Goal: Find specific page/section

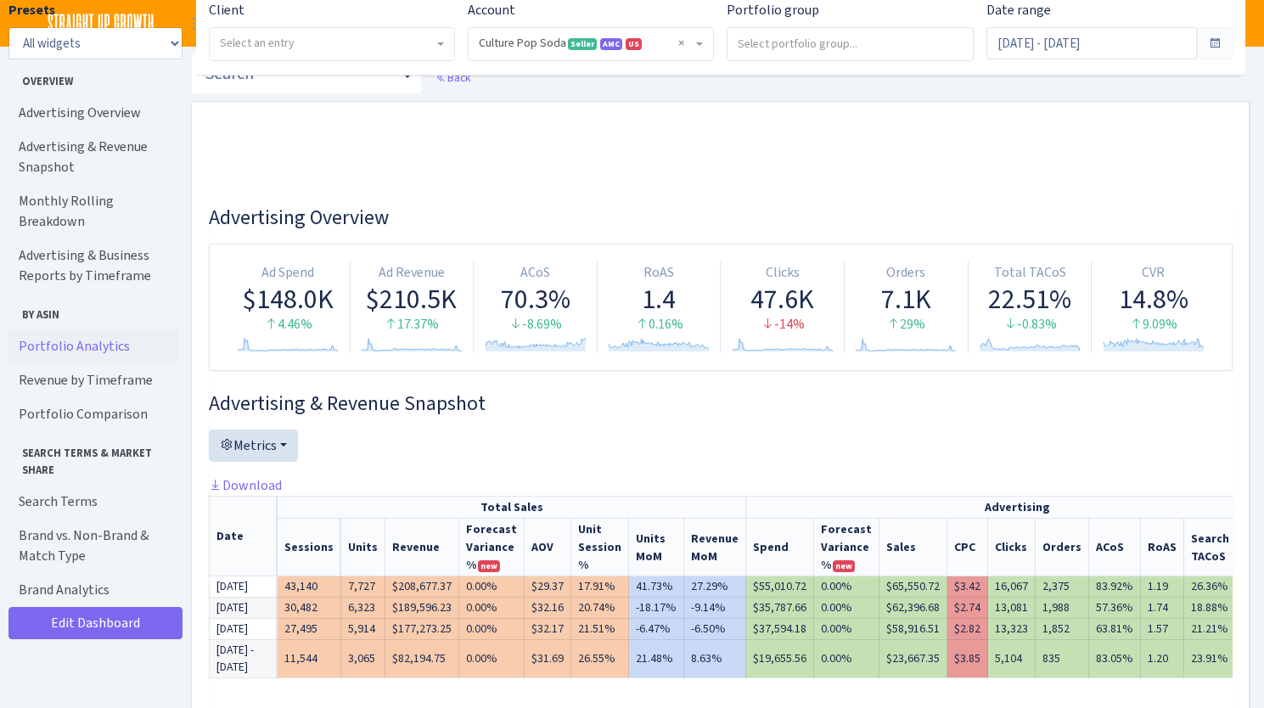
select select "1581829893696978"
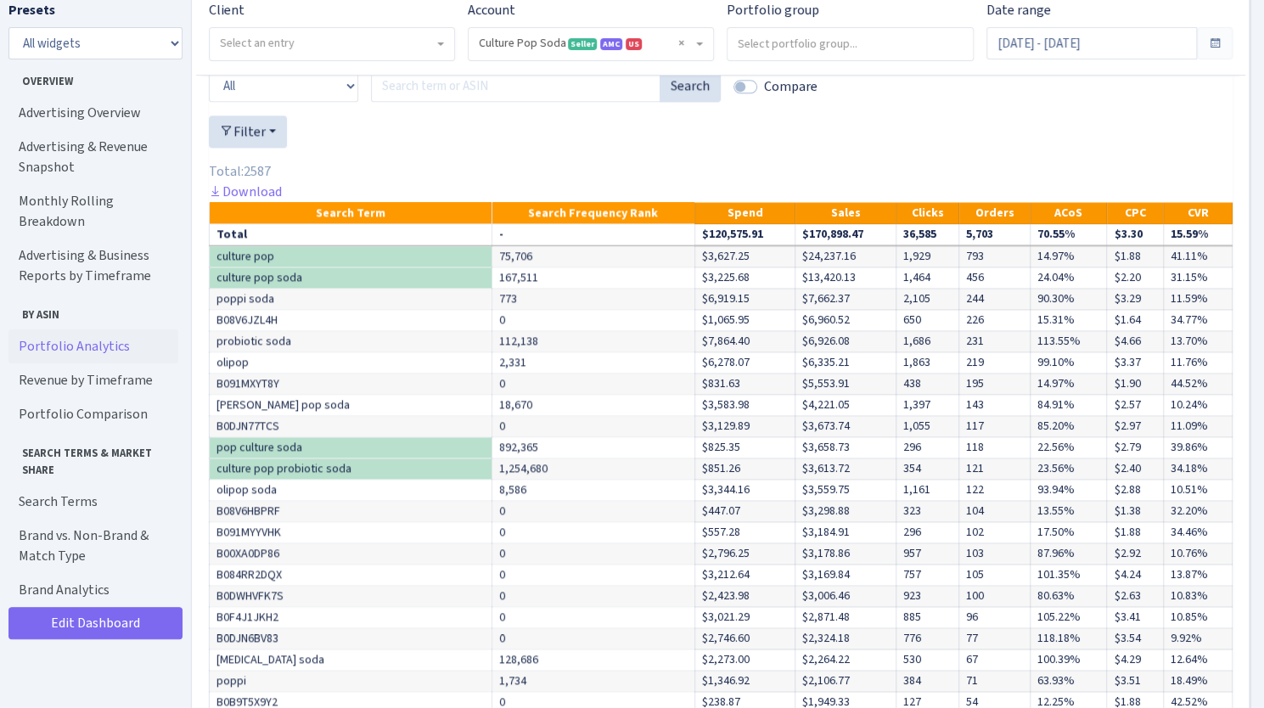
scroll to position [5180, 0]
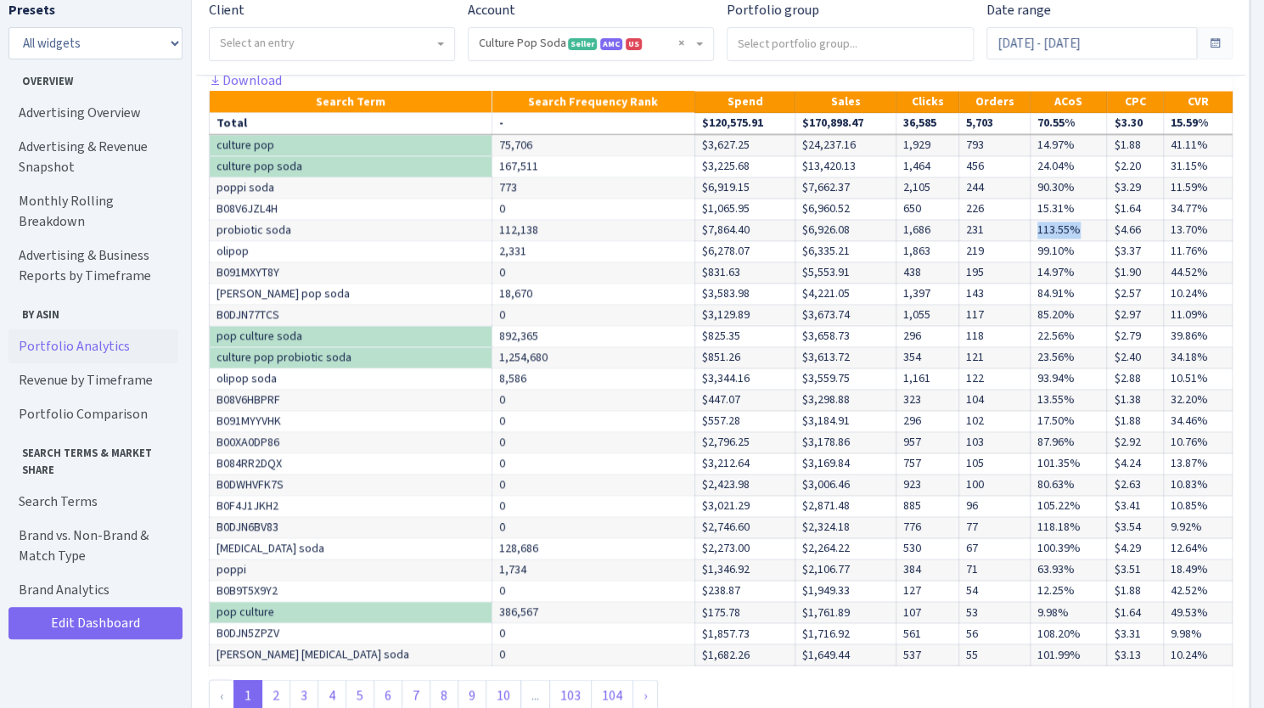
drag, startPoint x: 1039, startPoint y: 306, endPoint x: 1079, endPoint y: 303, distance: 40.0
click at [1079, 241] on td "113.55%" at bounding box center [1068, 230] width 76 height 21
drag, startPoint x: 1038, startPoint y: 329, endPoint x: 1076, endPoint y: 325, distance: 37.5
click at [1076, 262] on td "99.10%" at bounding box center [1068, 251] width 76 height 21
drag, startPoint x: 1039, startPoint y: 367, endPoint x: 1073, endPoint y: 368, distance: 34.0
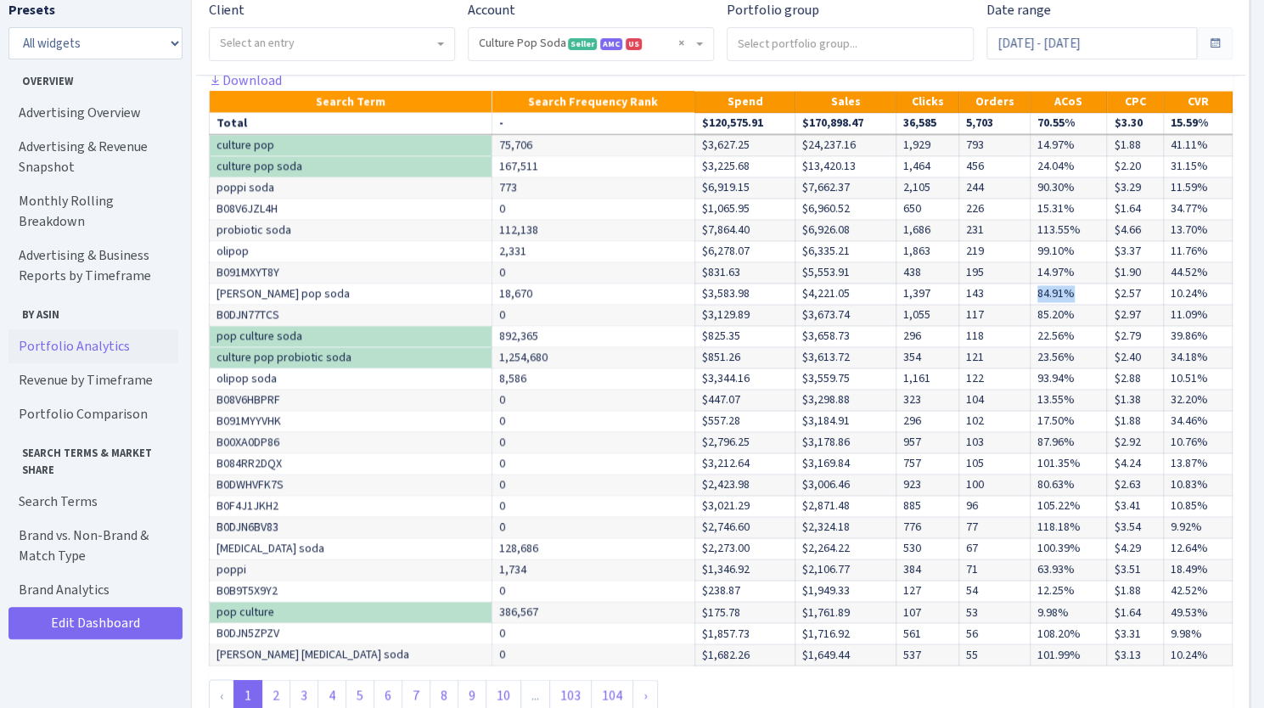
click at [1073, 305] on td "84.91%" at bounding box center [1068, 294] width 76 height 21
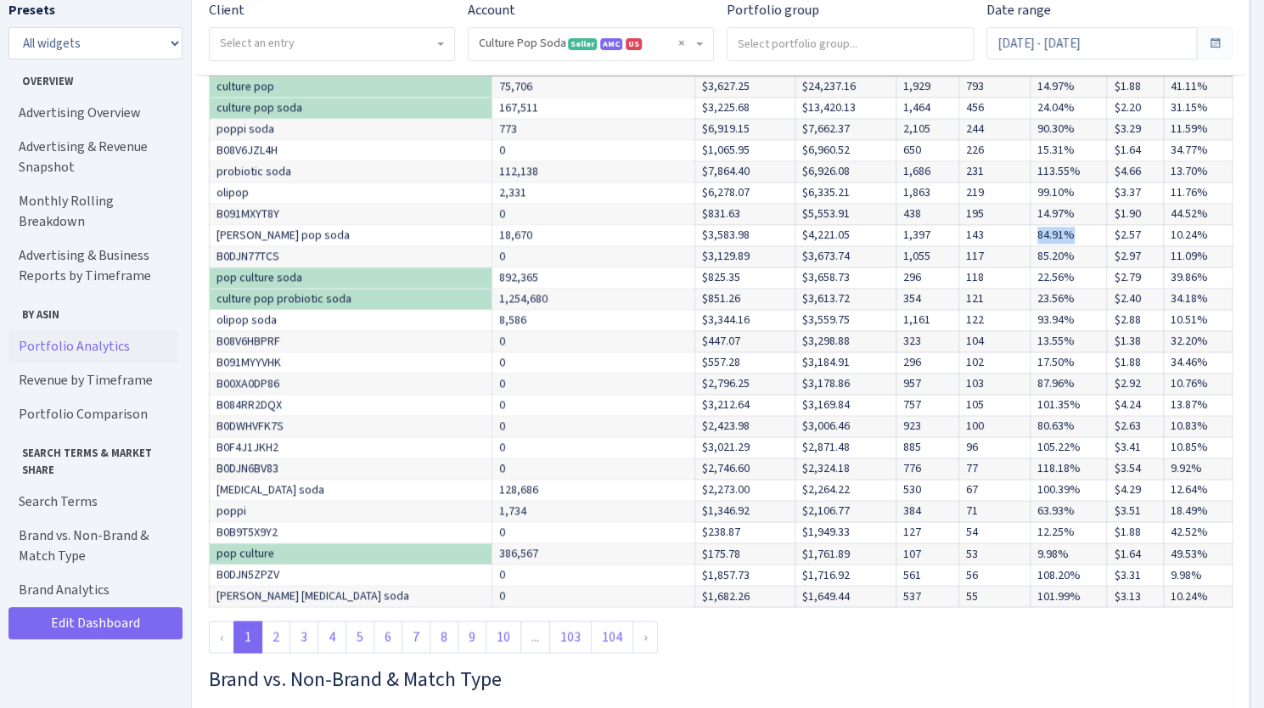
scroll to position [5264, 0]
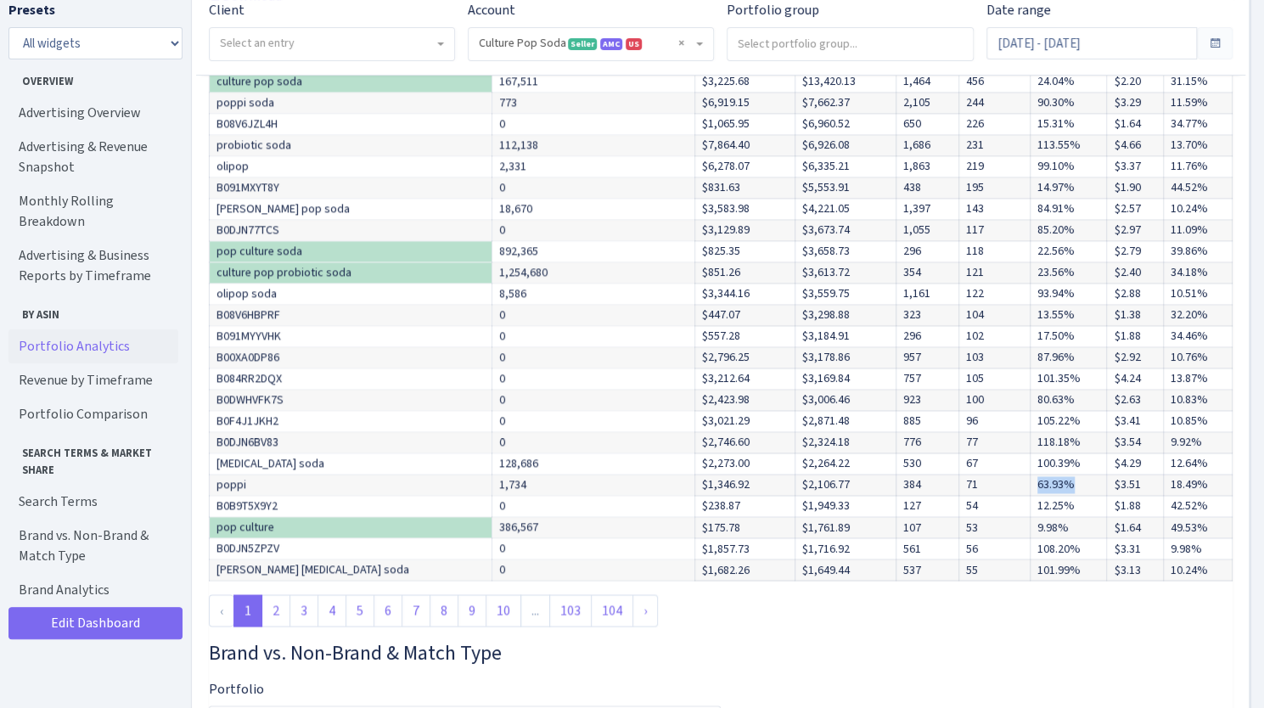
drag, startPoint x: 1038, startPoint y: 555, endPoint x: 1072, endPoint y: 554, distance: 34.8
click at [1072, 496] on td "63.93%" at bounding box center [1068, 485] width 76 height 21
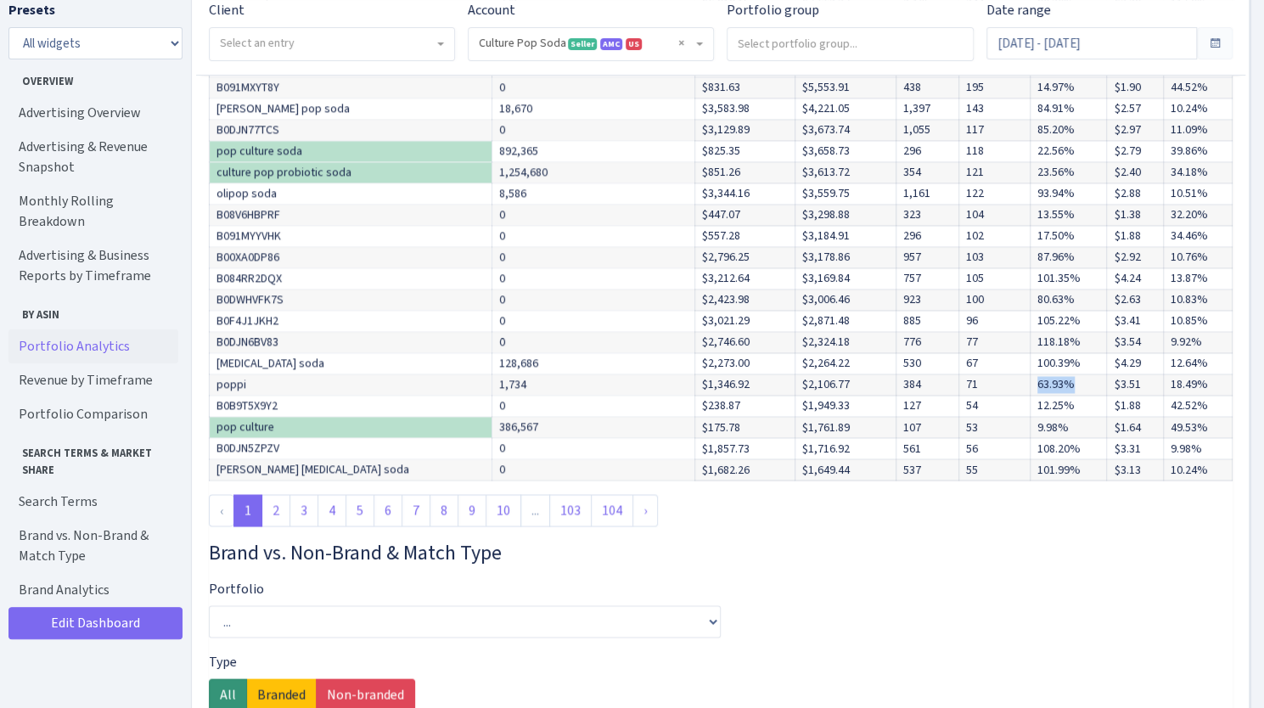
scroll to position [5349, 0]
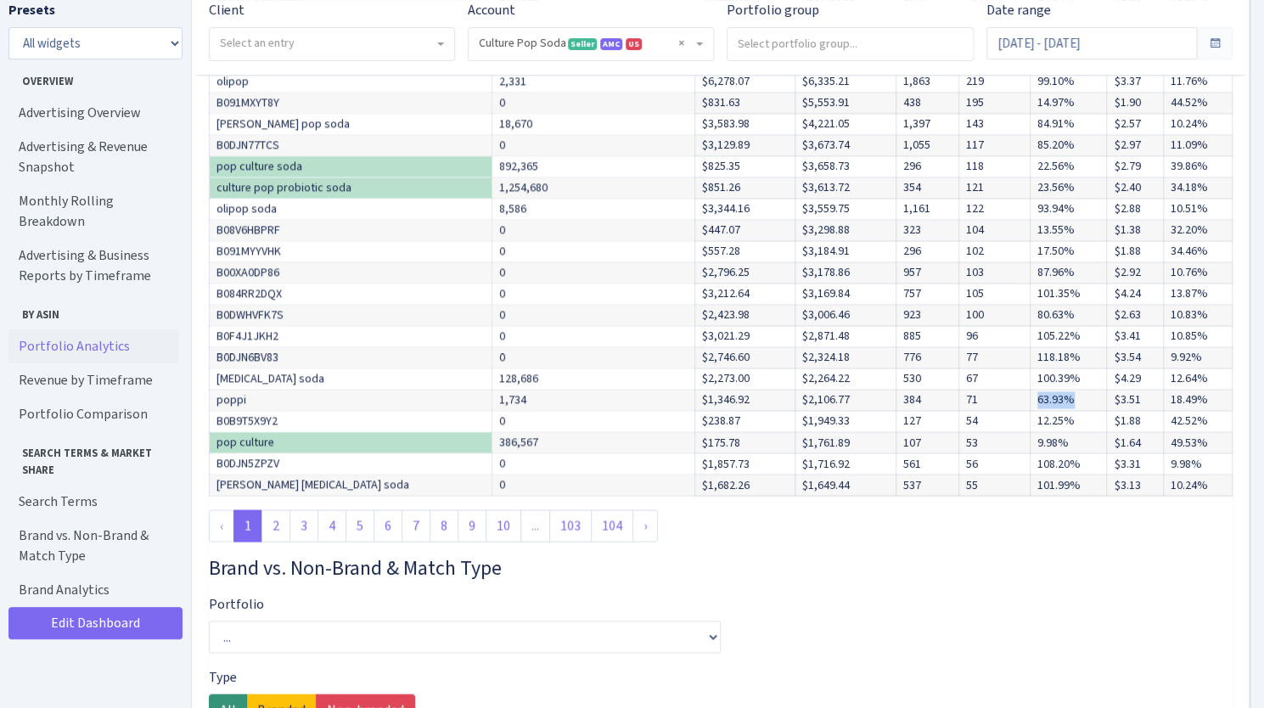
click at [273, 542] on link "2" at bounding box center [276, 525] width 29 height 32
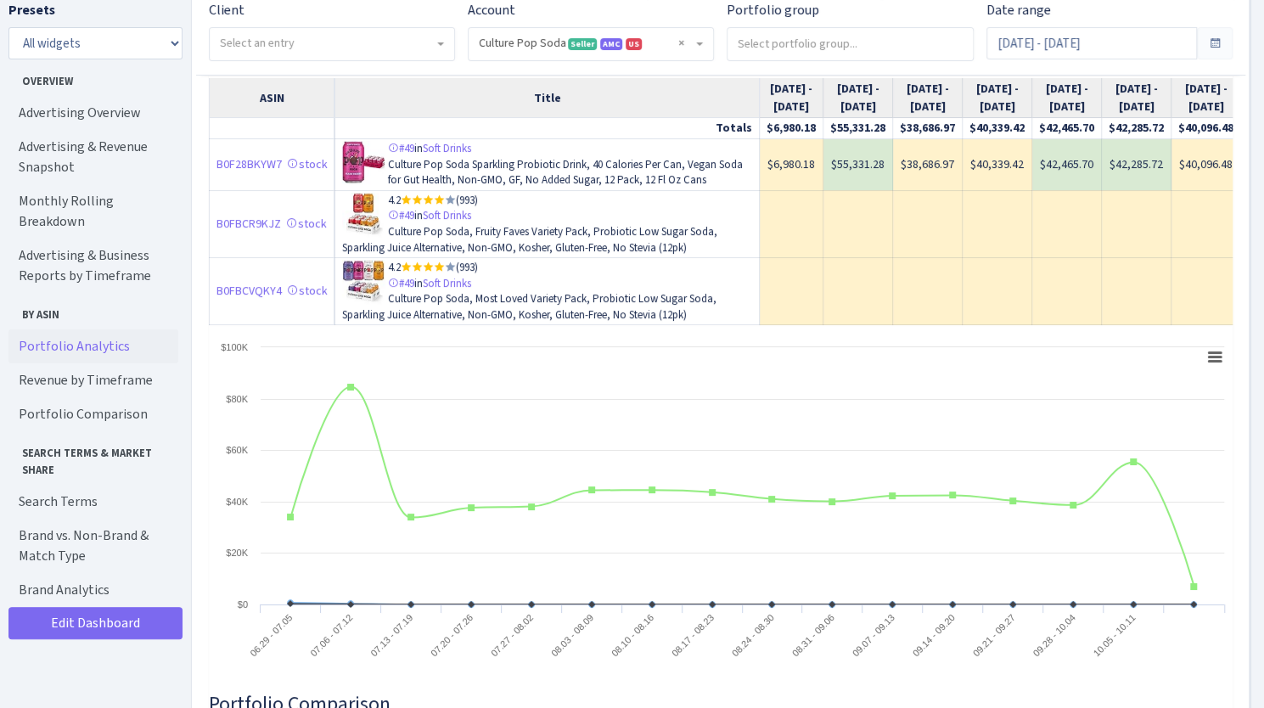
scroll to position [3652, 0]
